Goal: Task Accomplishment & Management: Manage account settings

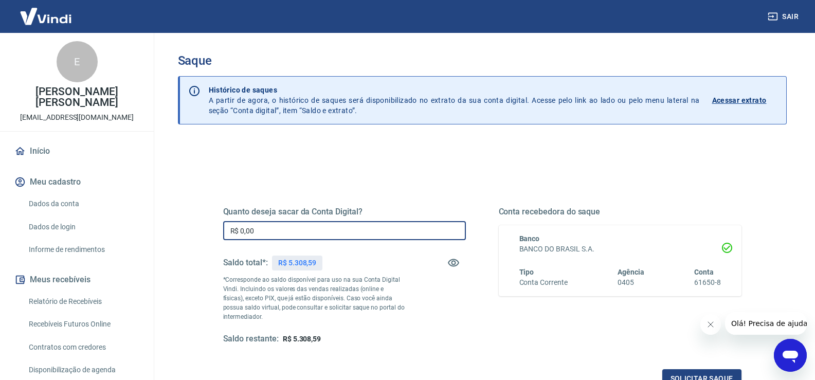
click at [284, 233] on input "R$ 0,00" at bounding box center [344, 230] width 243 height 19
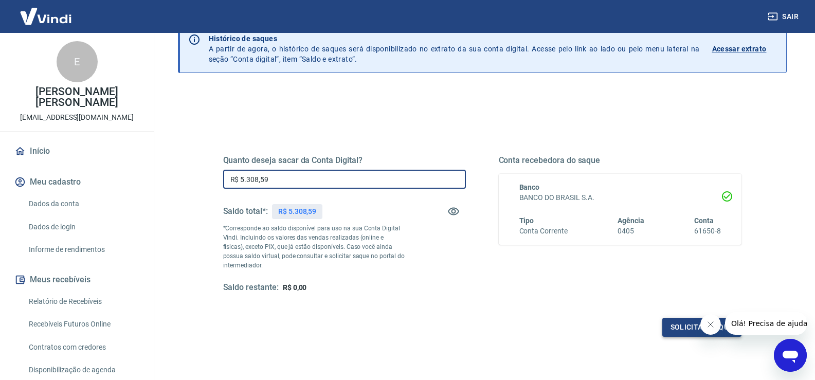
type input "R$ 5.308,59"
click at [683, 330] on button "Solicitar saque" at bounding box center [701, 327] width 79 height 19
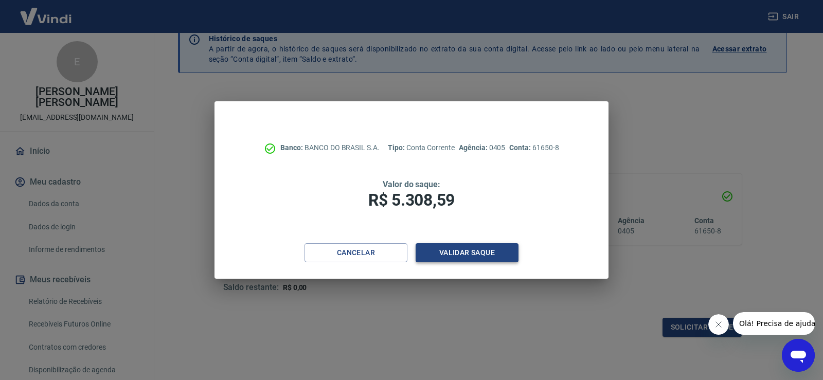
click at [472, 248] on button "Validar saque" at bounding box center [466, 252] width 103 height 19
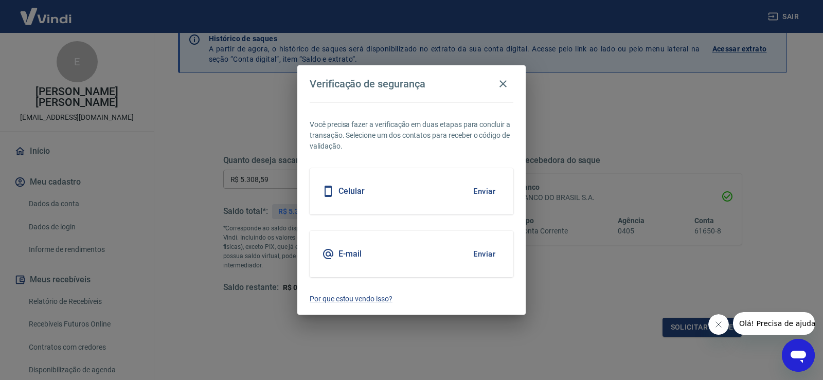
click at [491, 189] on button "Enviar" at bounding box center [483, 191] width 33 height 22
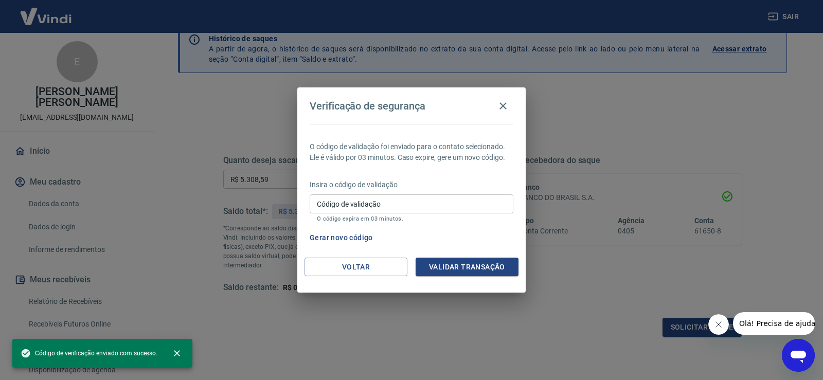
click at [404, 212] on input "Código de validação" at bounding box center [412, 203] width 204 height 19
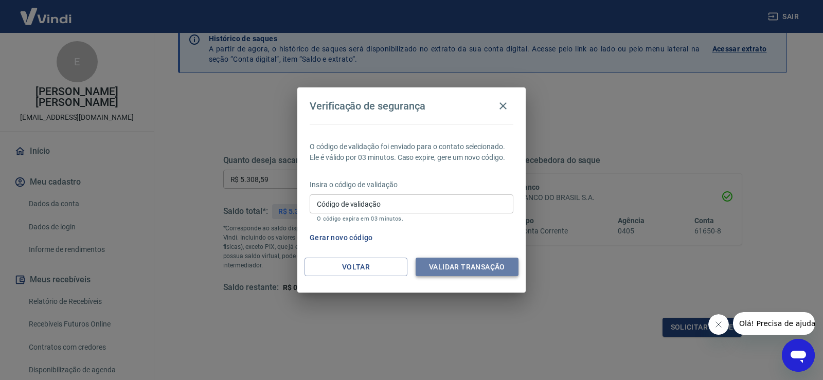
click at [453, 269] on button "Validar transação" at bounding box center [466, 267] width 103 height 19
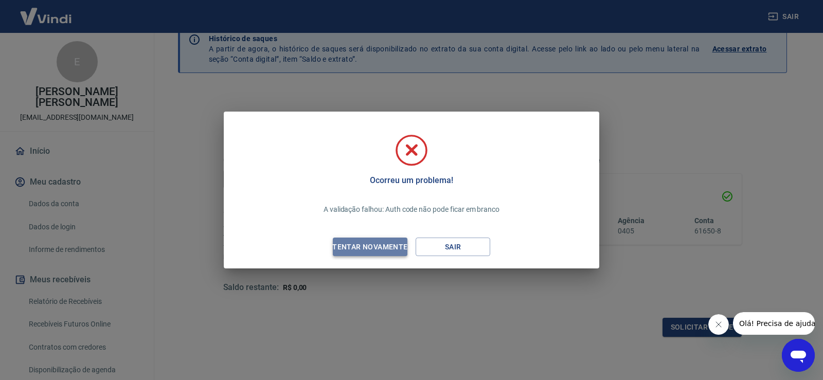
click at [396, 249] on div "Tentar novamente" at bounding box center [370, 247] width 100 height 13
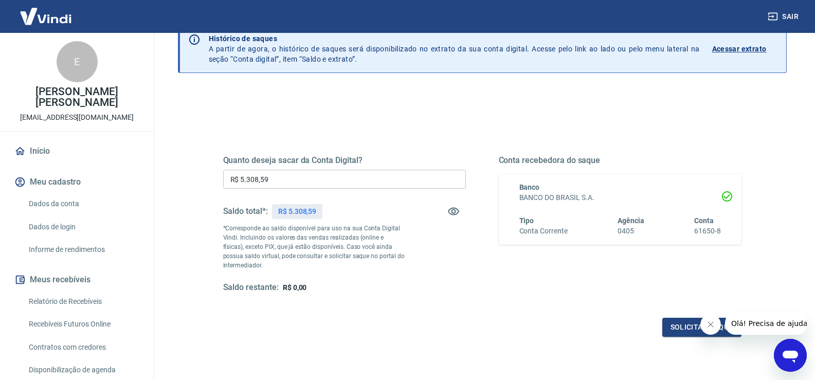
click at [288, 183] on input "R$ 5.308,59" at bounding box center [344, 179] width 243 height 19
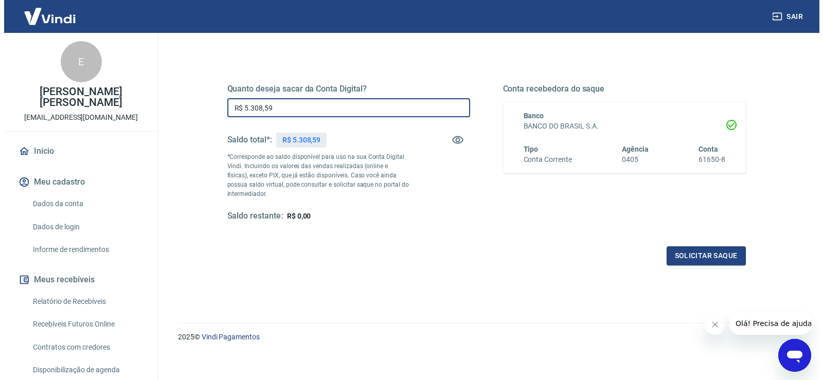
scroll to position [129, 0]
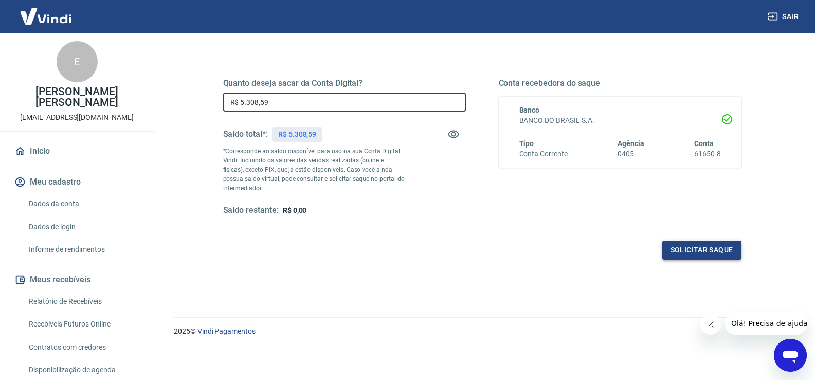
click at [713, 252] on button "Solicitar saque" at bounding box center [701, 250] width 79 height 19
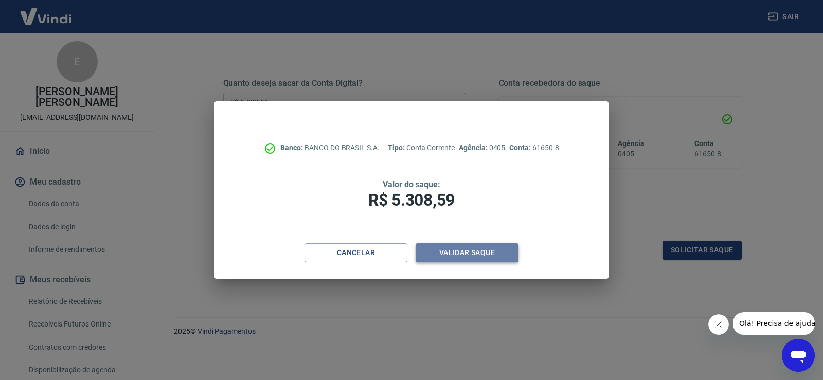
click at [474, 252] on button "Validar saque" at bounding box center [466, 252] width 103 height 19
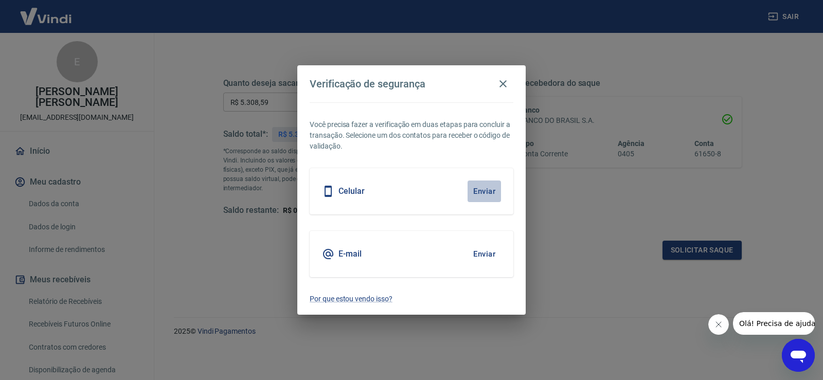
click at [482, 190] on button "Enviar" at bounding box center [483, 191] width 33 height 22
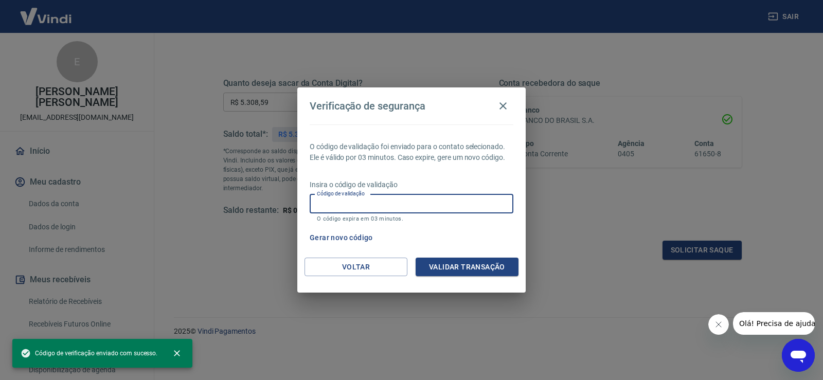
click at [450, 201] on input "Código de validação" at bounding box center [412, 203] width 204 height 19
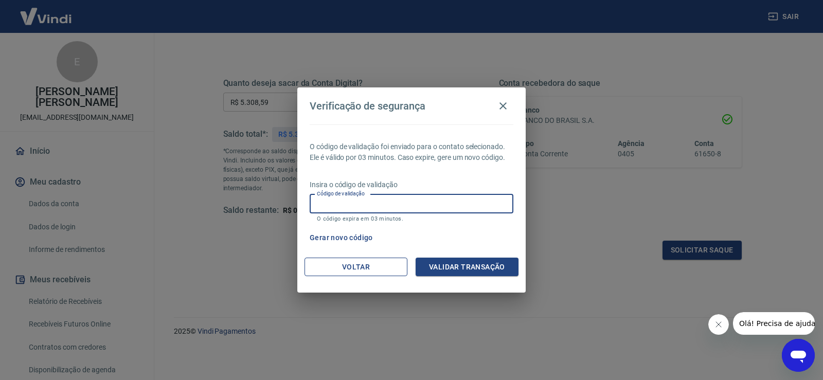
click at [366, 269] on button "Voltar" at bounding box center [355, 267] width 103 height 19
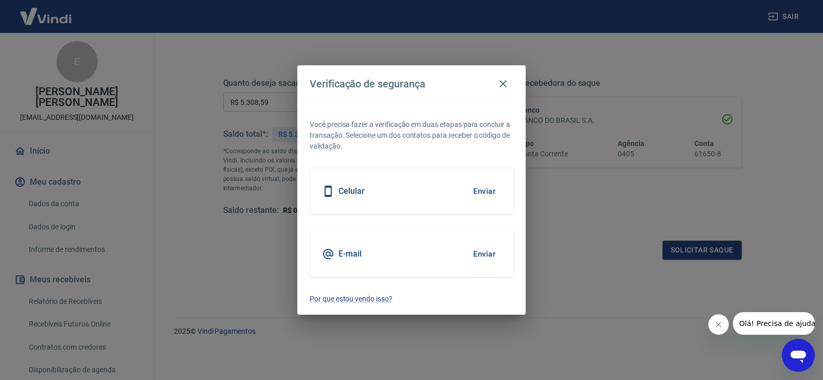
click at [352, 251] on h5 "E-mail" at bounding box center [349, 254] width 23 height 10
click at [352, 257] on h5 "E-mail" at bounding box center [349, 254] width 23 height 10
click at [482, 255] on button "Enviar" at bounding box center [483, 254] width 33 height 22
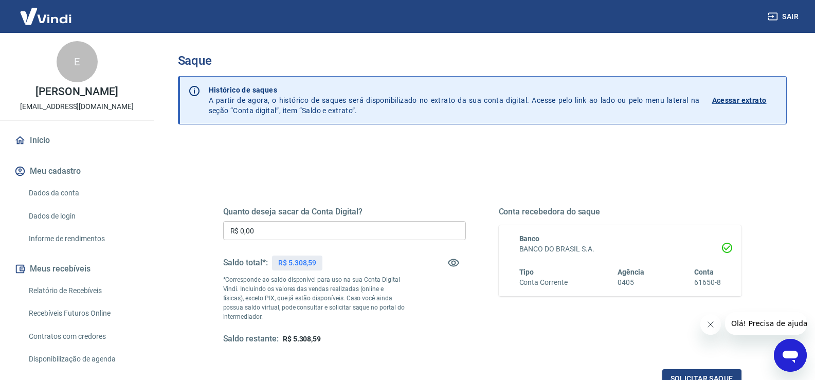
click at [392, 228] on input "R$ 0,00" at bounding box center [344, 230] width 243 height 19
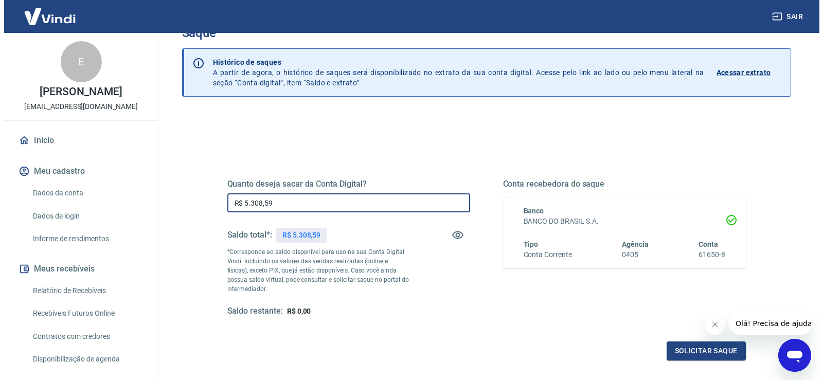
scroll to position [51, 0]
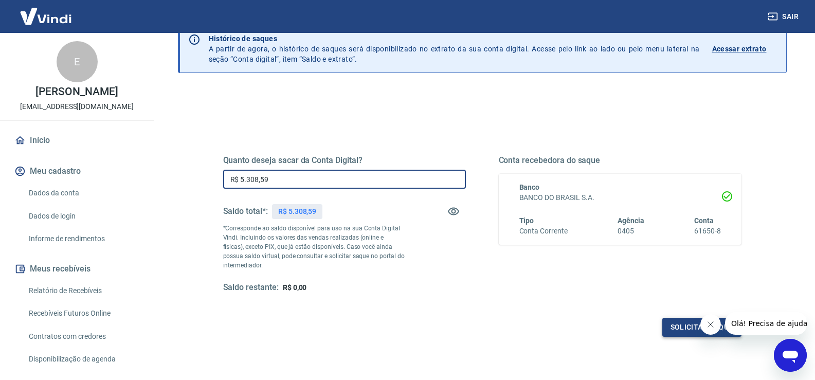
type input "R$ 5.308,59"
click at [681, 324] on button "Solicitar saque" at bounding box center [701, 327] width 79 height 19
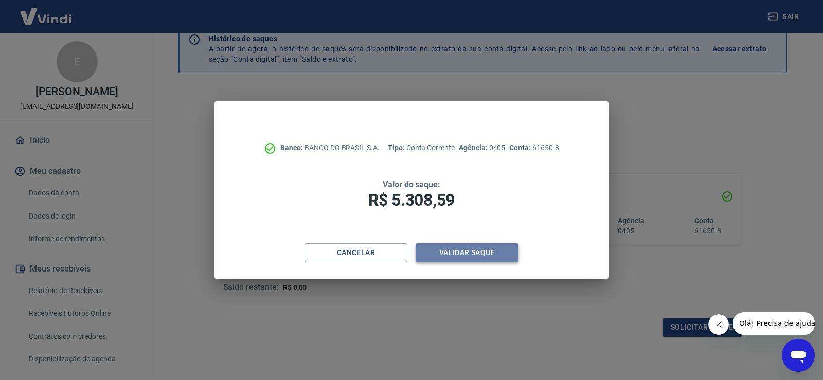
click at [470, 247] on button "Validar saque" at bounding box center [466, 252] width 103 height 19
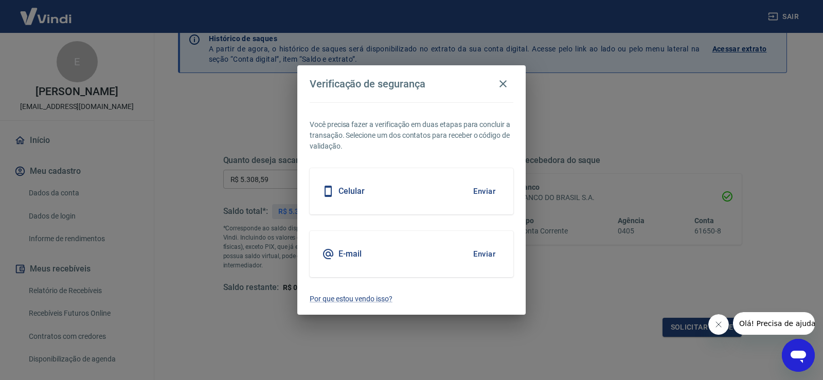
click at [484, 255] on button "Enviar" at bounding box center [483, 254] width 33 height 22
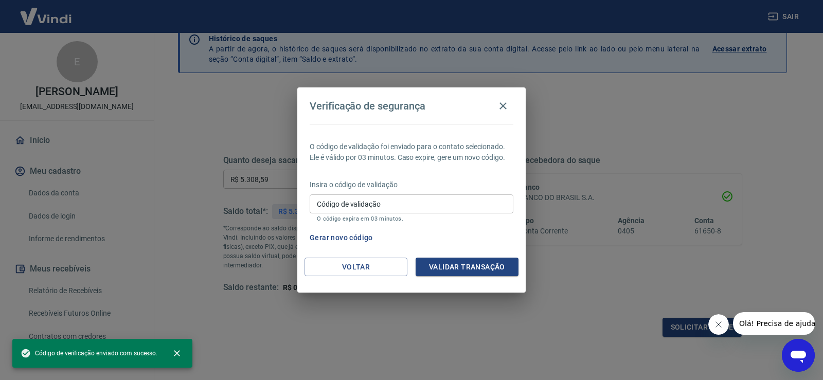
click at [417, 204] on input "Código de validação" at bounding box center [412, 203] width 204 height 19
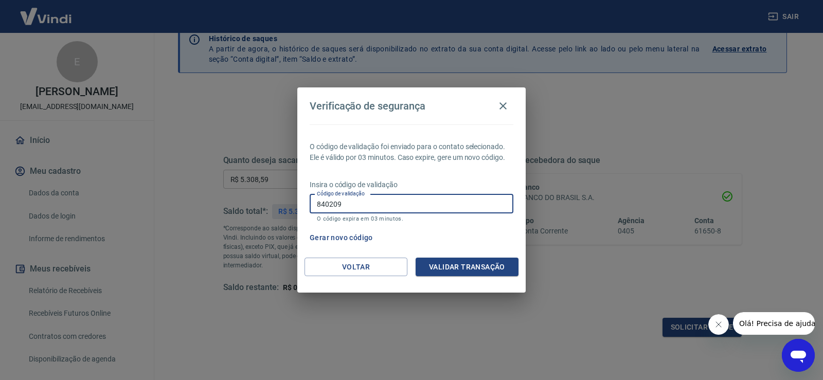
type input "840209"
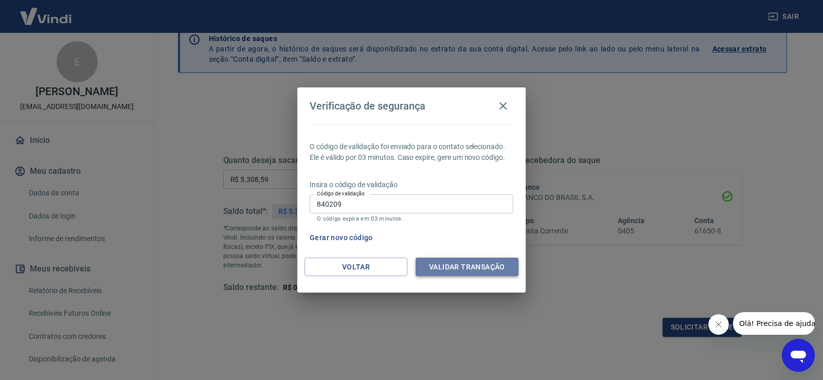
click at [439, 272] on button "Validar transação" at bounding box center [466, 267] width 103 height 19
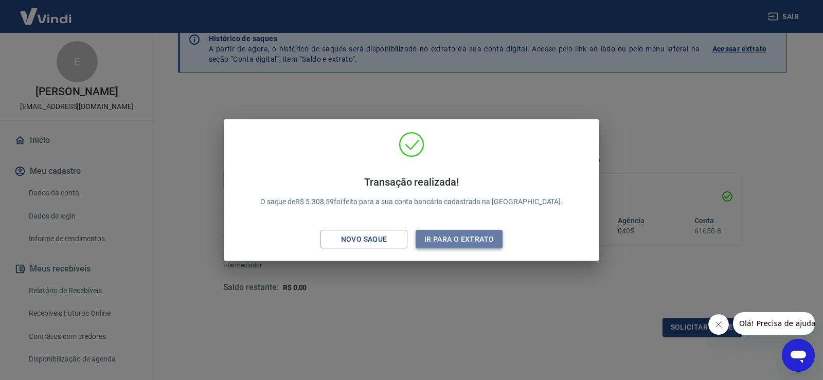
click at [446, 240] on button "Ir para o extrato" at bounding box center [458, 239] width 87 height 19
